Goal: Task Accomplishment & Management: Use online tool/utility

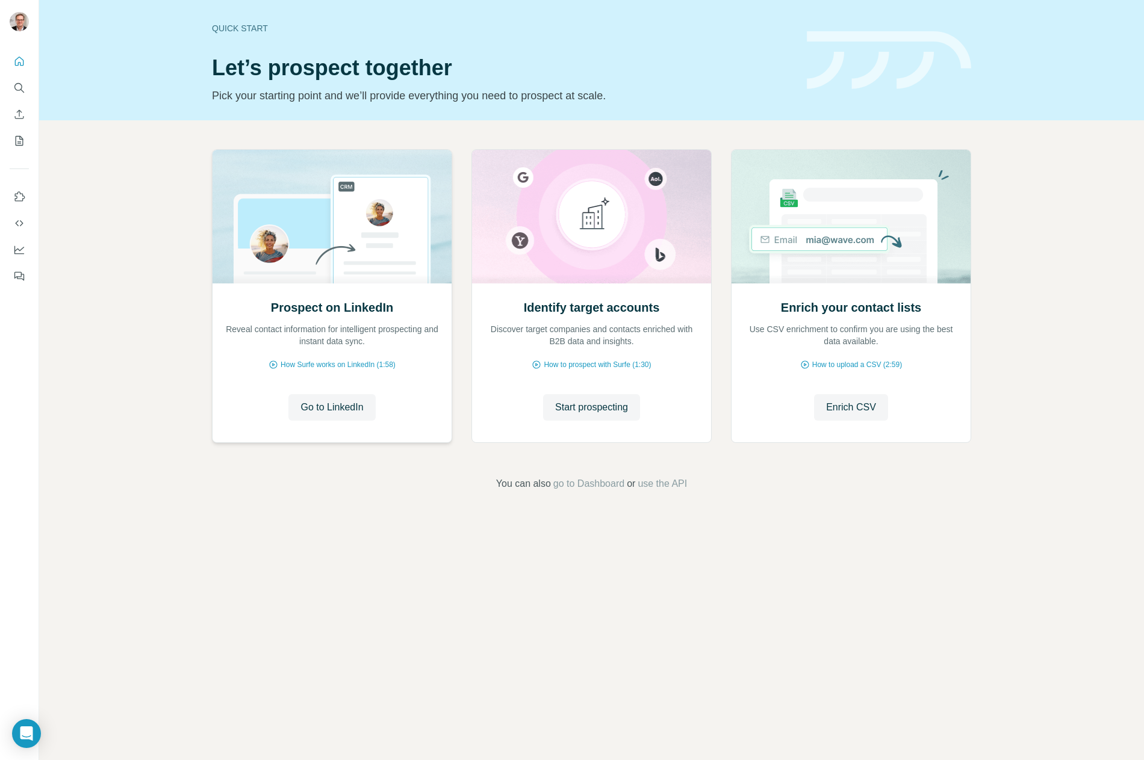
drag, startPoint x: 452, startPoint y: 345, endPoint x: 445, endPoint y: 347, distance: 7.0
click at [585, 411] on span "Start prospecting" at bounding box center [591, 407] width 73 height 14
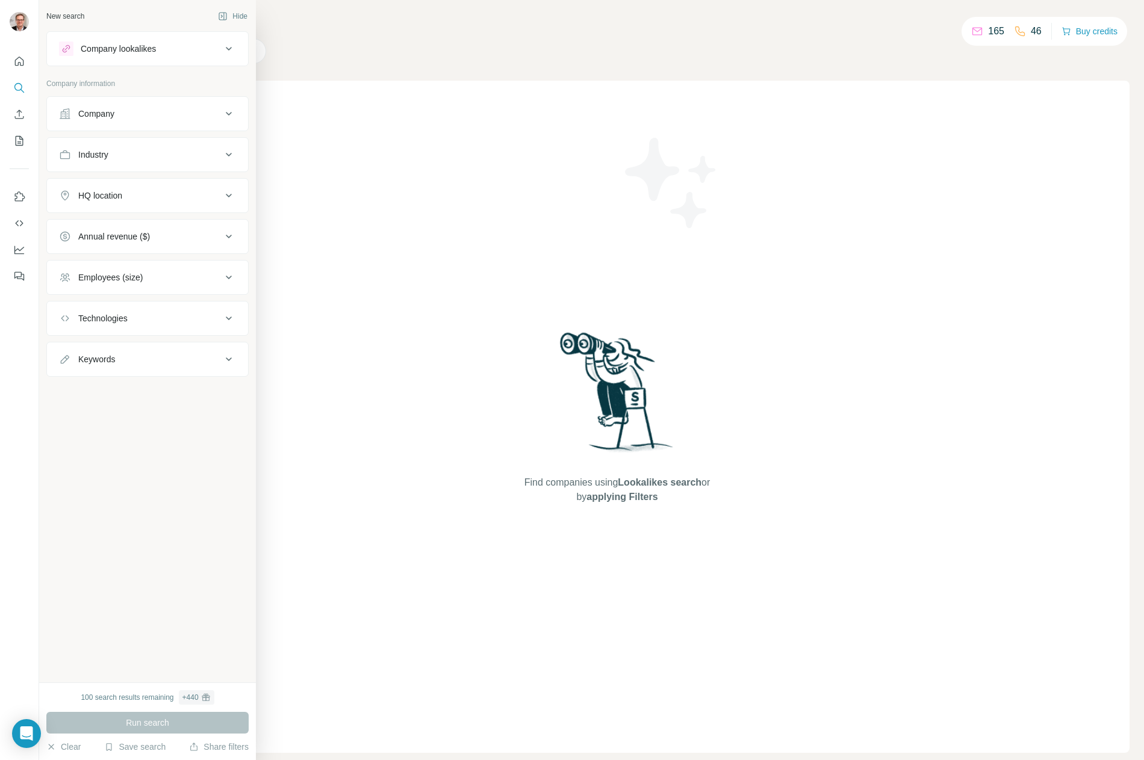
click at [149, 116] on div "Company" at bounding box center [140, 114] width 162 height 12
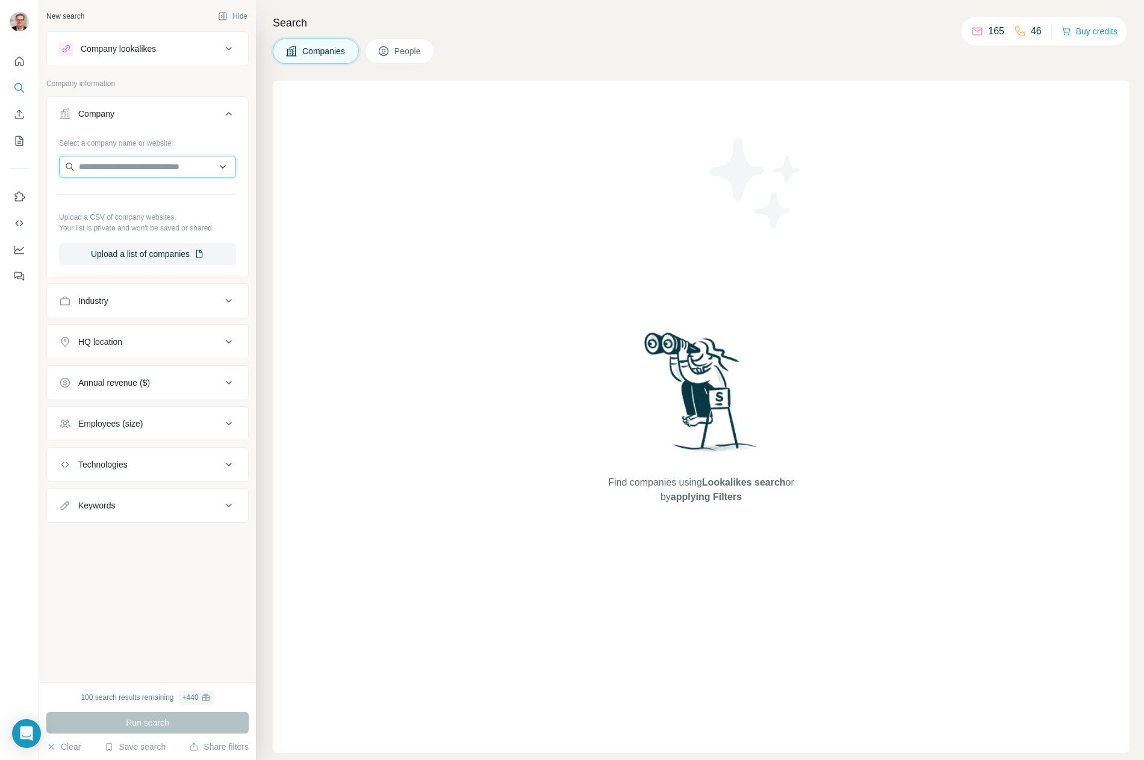
click at [187, 166] on input "text" at bounding box center [147, 167] width 177 height 22
click at [143, 304] on div "Industry" at bounding box center [140, 301] width 162 height 12
click at [221, 328] on icon at bounding box center [223, 331] width 12 height 12
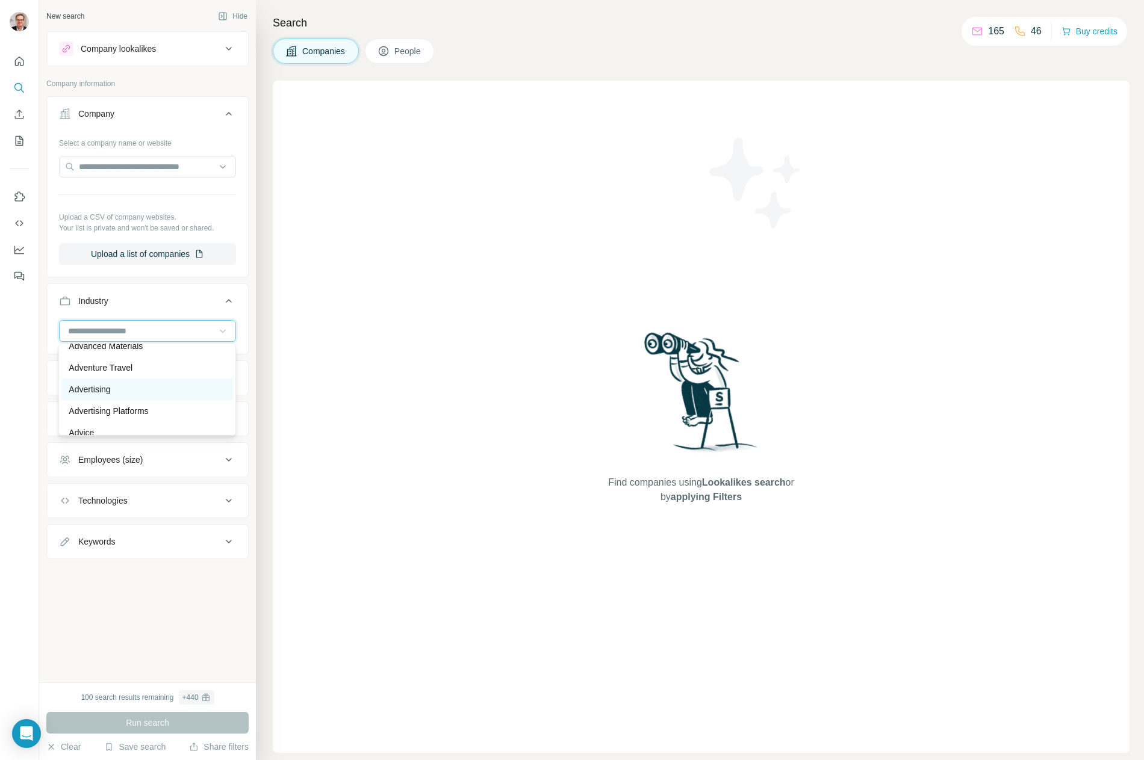
scroll to position [119, 0]
click at [105, 381] on p "Advertising" at bounding box center [90, 382] width 42 height 12
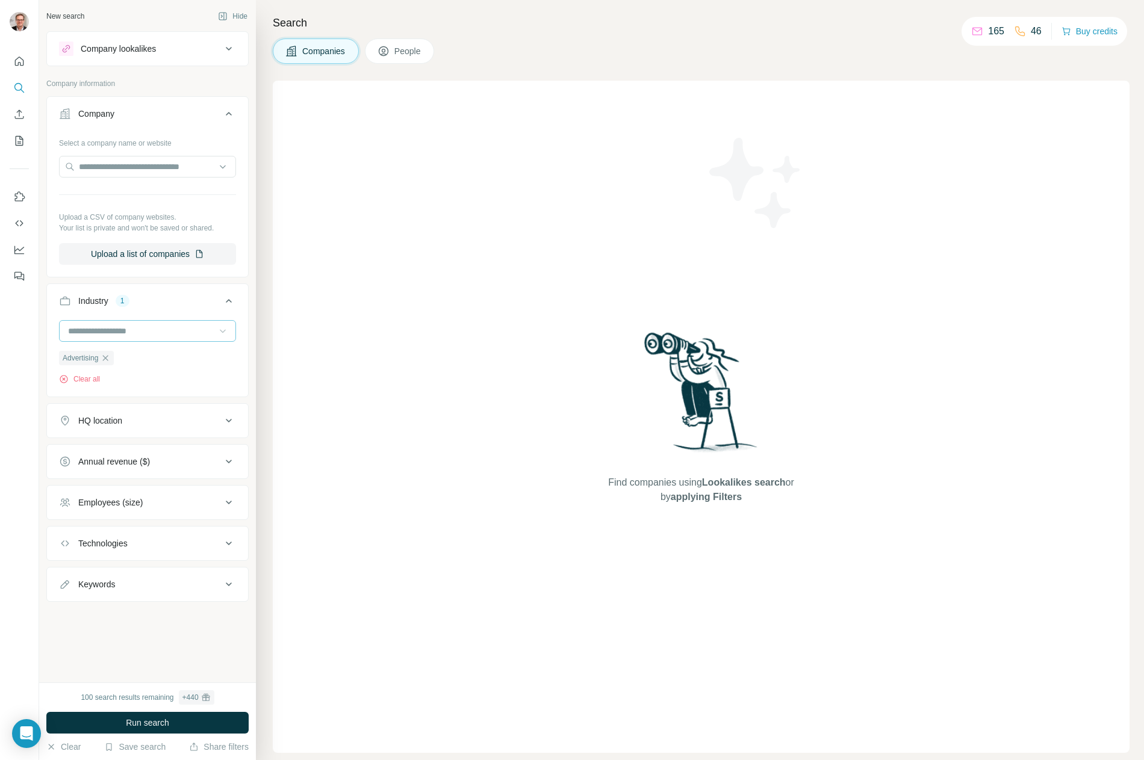
scroll to position [122, 0]
click at [182, 415] on div "HQ location" at bounding box center [140, 421] width 162 height 12
click at [147, 450] on input "text" at bounding box center [147, 451] width 177 height 22
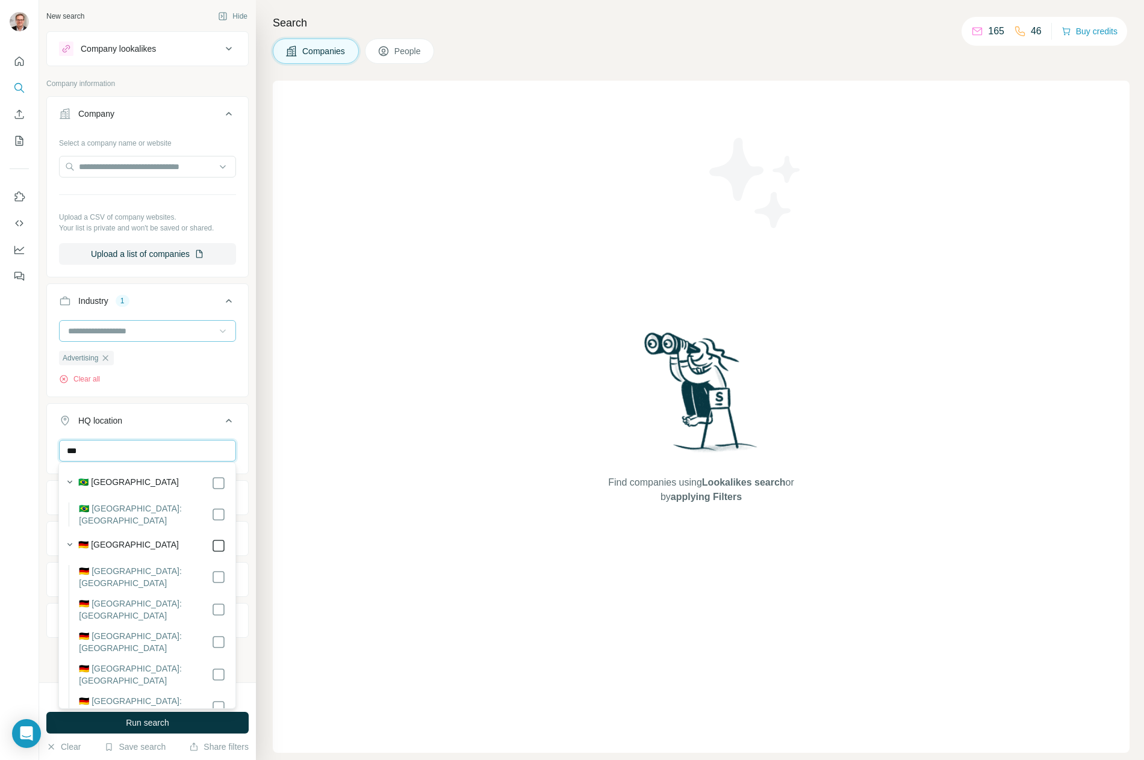
type input "***"
click at [182, 416] on div "HQ location 1" at bounding box center [140, 421] width 162 height 12
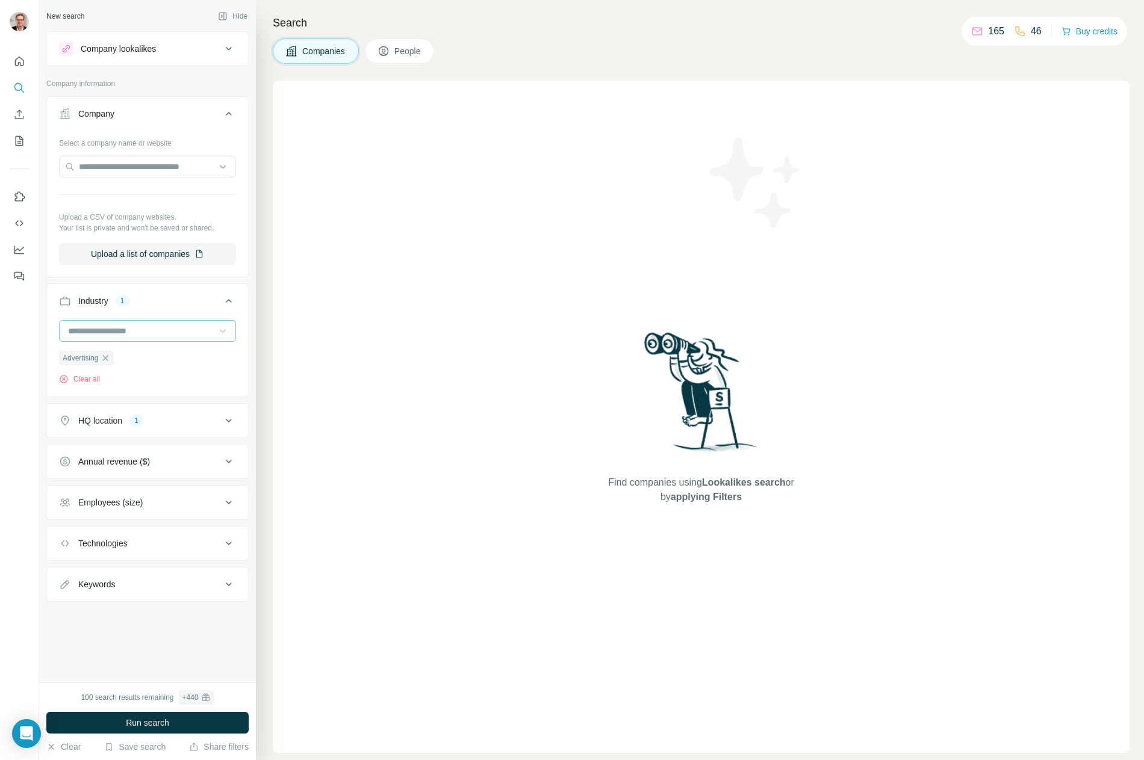
click at [182, 456] on div "Annual revenue ($)" at bounding box center [140, 462] width 162 height 12
click at [66, 510] on icon at bounding box center [66, 510] width 14 height 14
click at [66, 529] on icon at bounding box center [66, 532] width 14 height 14
click at [68, 507] on icon at bounding box center [66, 510] width 12 height 12
click at [189, 457] on div "Annual revenue ($) 1" at bounding box center [140, 462] width 162 height 12
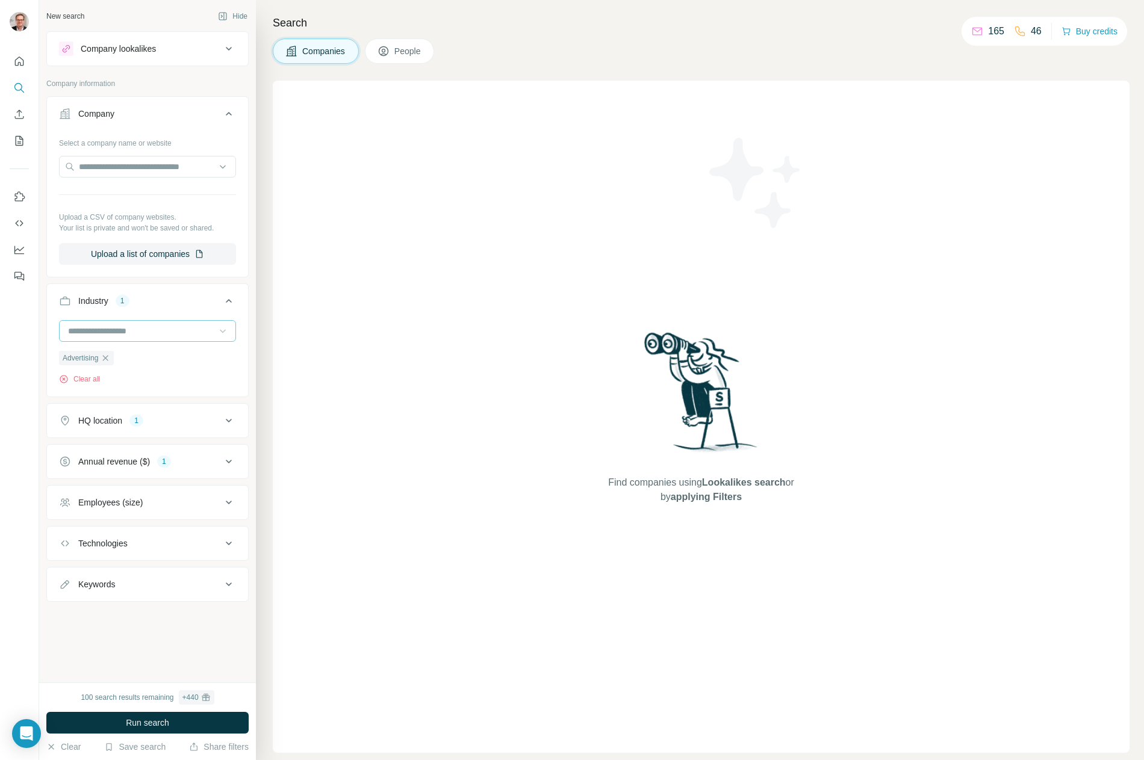
click at [193, 498] on div "Employees (size)" at bounding box center [140, 503] width 162 height 12
click at [69, 573] on icon at bounding box center [66, 573] width 14 height 14
click at [66, 592] on icon at bounding box center [66, 596] width 14 height 14
click at [184, 503] on div "Employees (size) 2" at bounding box center [140, 503] width 162 height 12
click at [180, 542] on div "Technologies" at bounding box center [140, 543] width 162 height 12
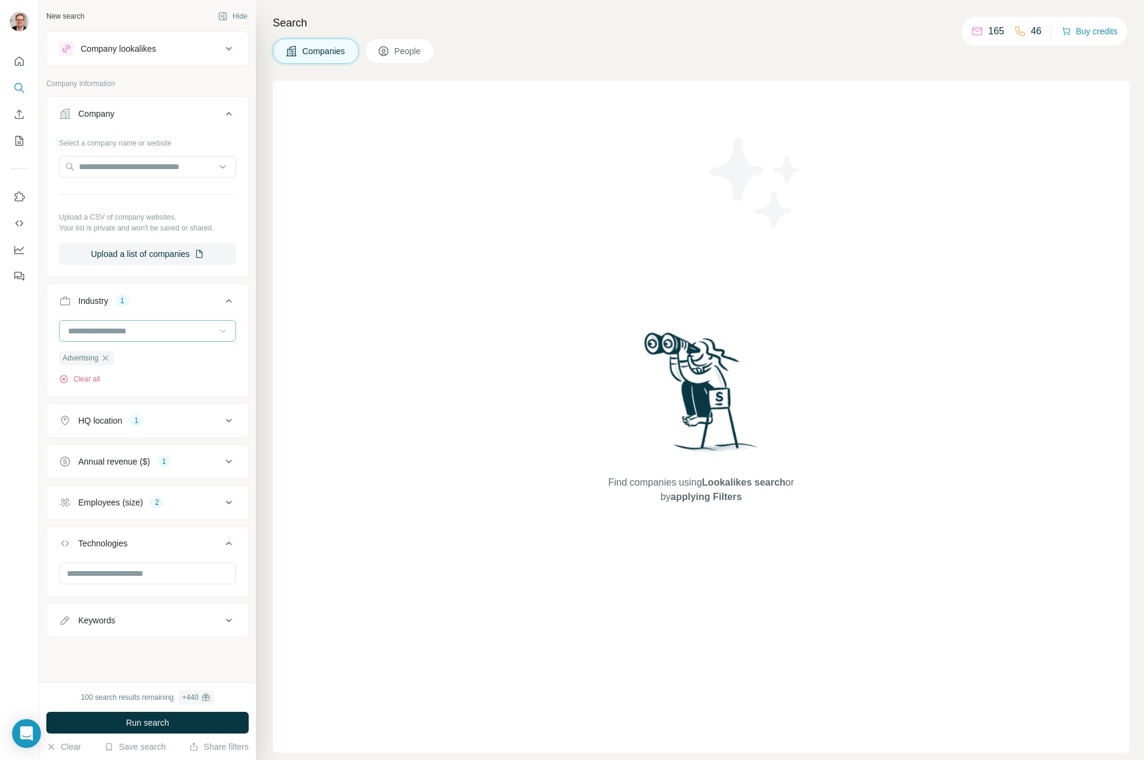
drag, startPoint x: 180, startPoint y: 542, endPoint x: 167, endPoint y: 596, distance: 55.6
click at [181, 542] on div "Technologies" at bounding box center [140, 543] width 162 height 12
click at [159, 723] on span "Run search" at bounding box center [147, 723] width 43 height 12
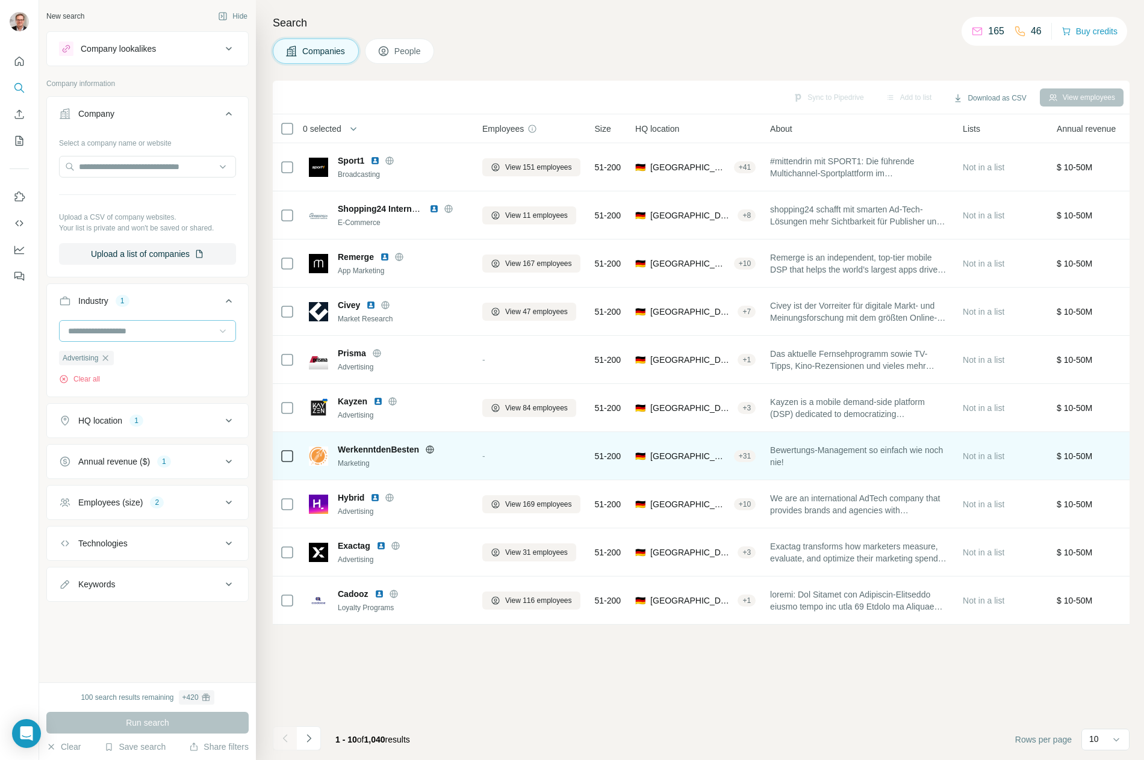
click at [363, 447] on span "WerkenntdenBesten" at bounding box center [378, 450] width 81 height 12
click at [360, 448] on span "WerkenntdenBesten" at bounding box center [378, 450] width 81 height 12
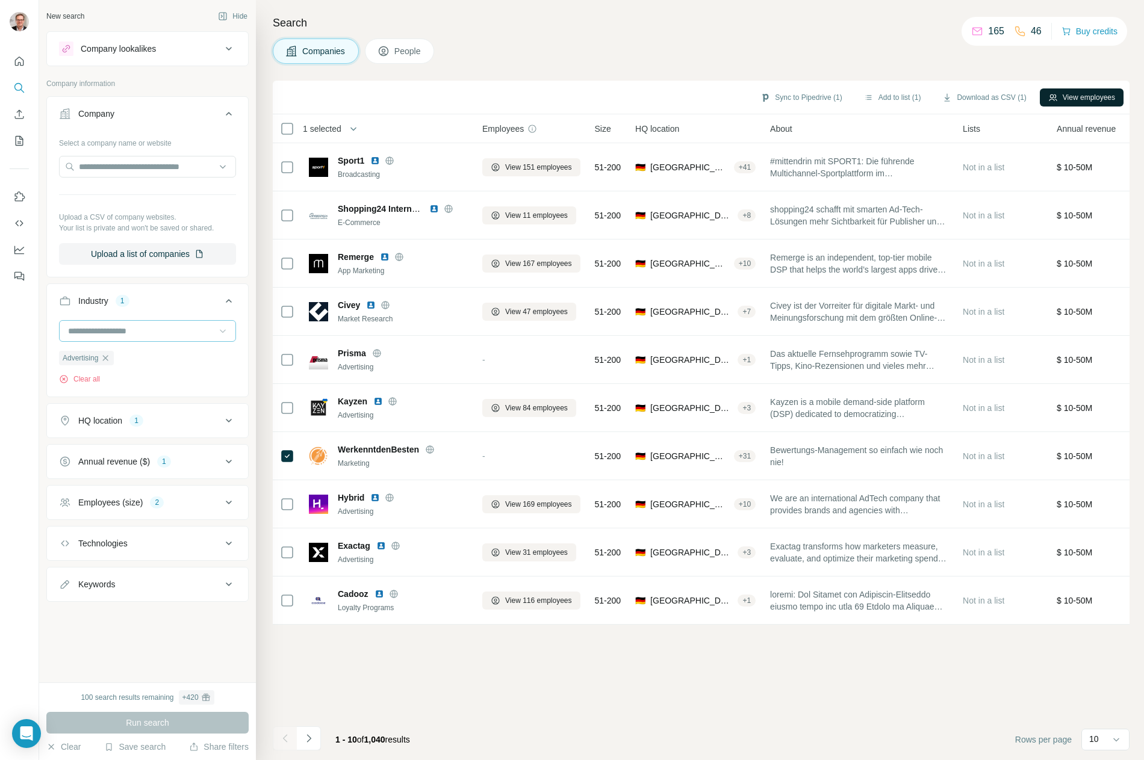
click at [1079, 100] on button "View employees" at bounding box center [1081, 97] width 84 height 18
